Goal: Find specific page/section: Find specific page/section

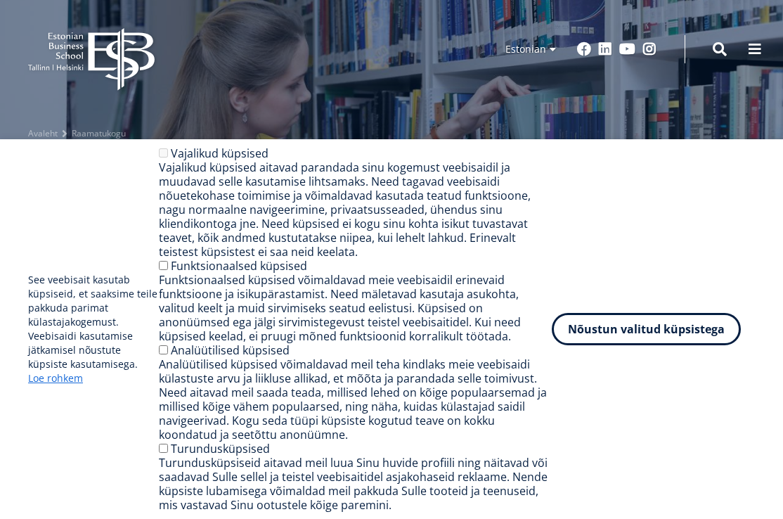
click at [625, 322] on button "Nõustun valitud küpsistega" at bounding box center [646, 329] width 189 height 32
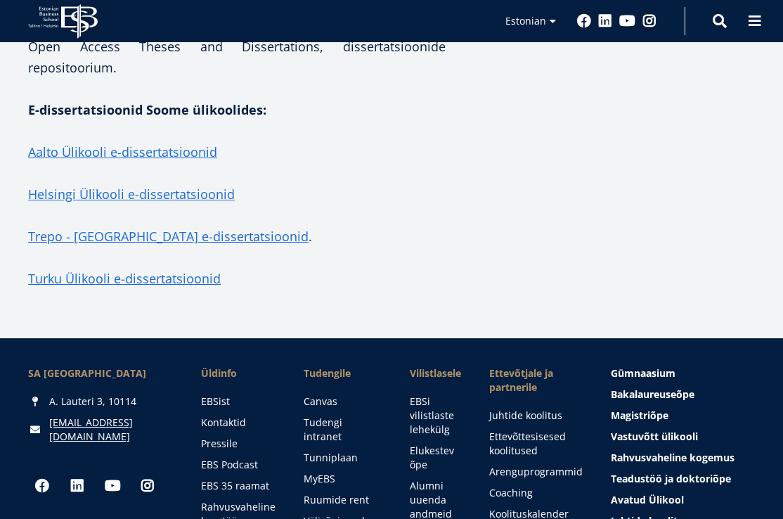
scroll to position [3465, 0]
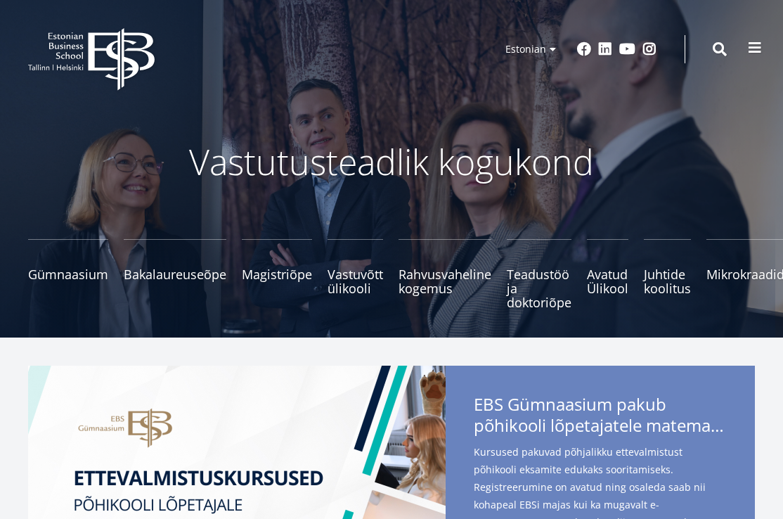
click at [742, 49] on button at bounding box center [755, 48] width 28 height 28
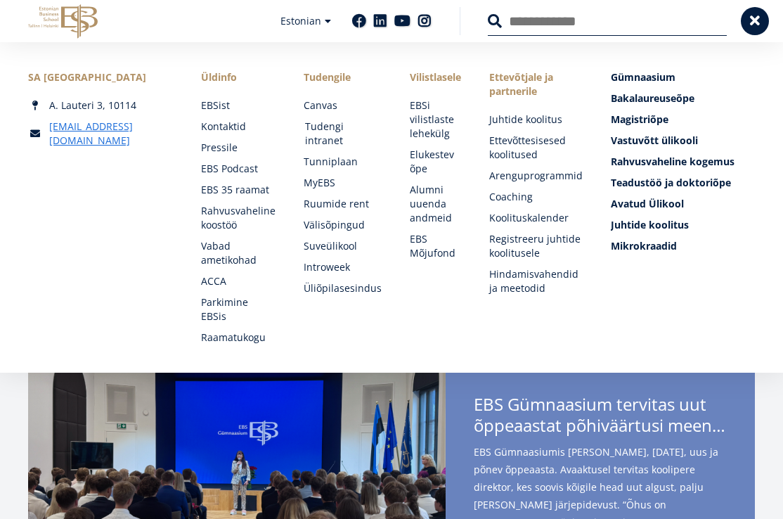
click at [336, 129] on link "Tudengi intranet" at bounding box center [344, 134] width 78 height 28
